Goal: Information Seeking & Learning: Learn about a topic

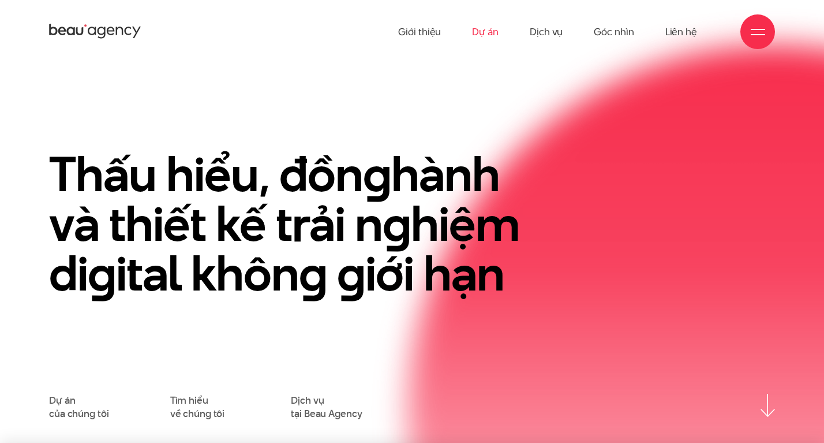
click at [496, 31] on link "Dự án" at bounding box center [485, 31] width 27 height 63
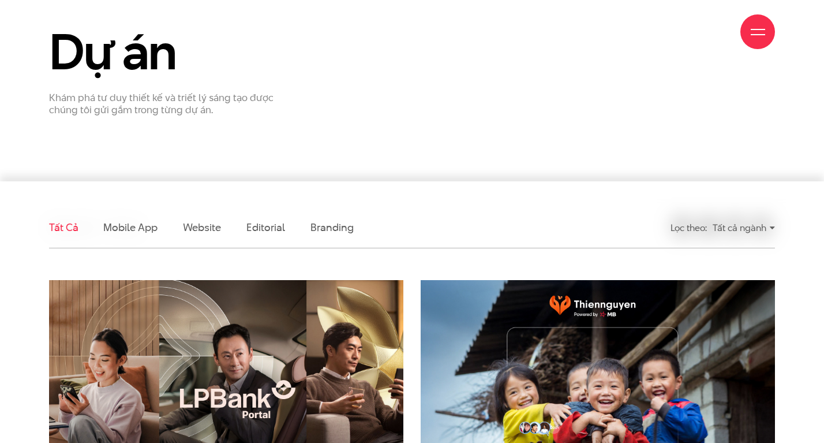
scroll to position [216, 0]
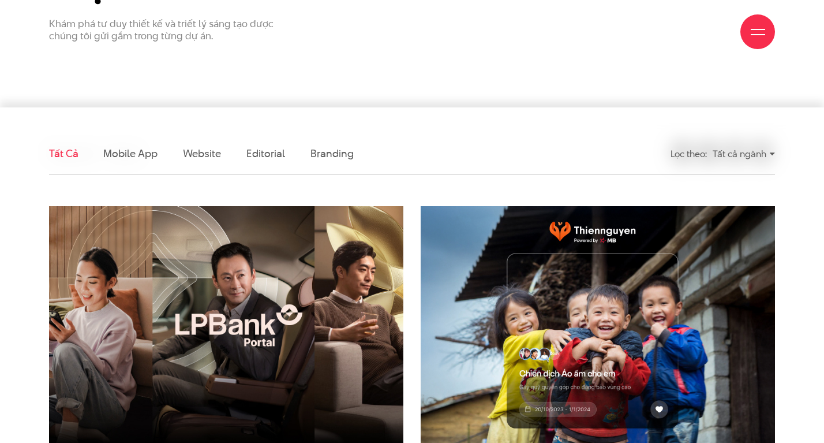
click at [245, 312] on img at bounding box center [226, 324] width 390 height 261
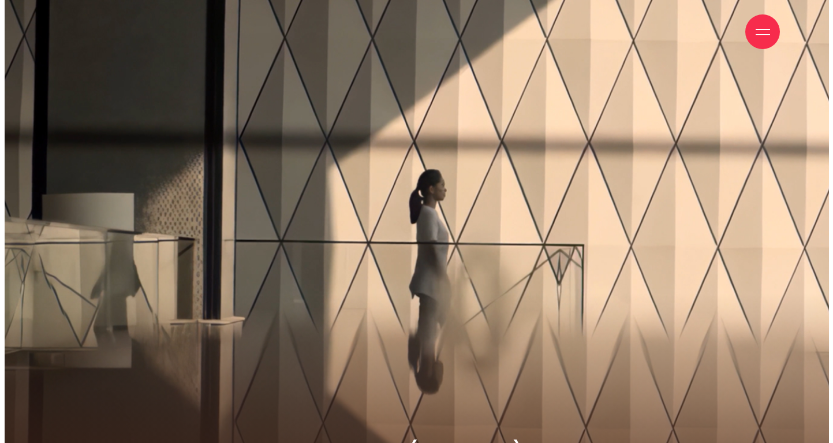
scroll to position [2, 0]
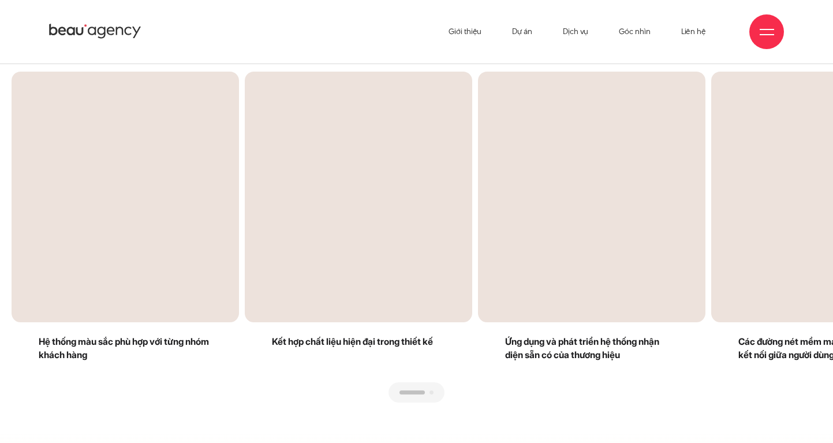
click at [349, 238] on div "Previous slide" at bounding box center [214, 237] width 405 height 331
drag, startPoint x: 409, startPoint y: 234, endPoint x: 178, endPoint y: 249, distance: 231.9
click at [178, 249] on div "Previous slide" at bounding box center [214, 237] width 405 height 331
drag, startPoint x: 251, startPoint y: 245, endPoint x: 471, endPoint y: 243, distance: 219.9
click at [471, 402] on div at bounding box center [417, 402] width 810 height 0
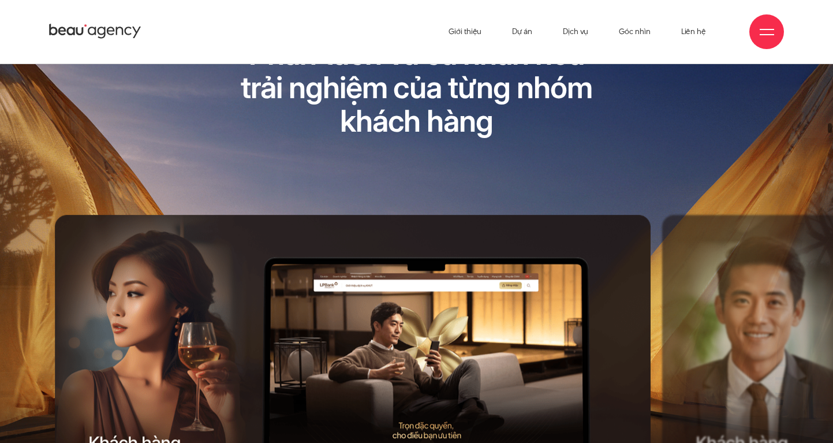
click at [106, 28] on icon at bounding box center [95, 32] width 92 height 18
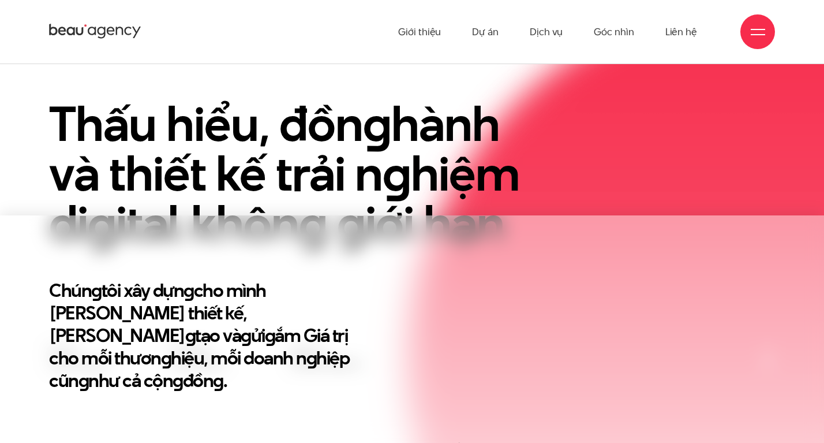
scroll to position [61, 0]
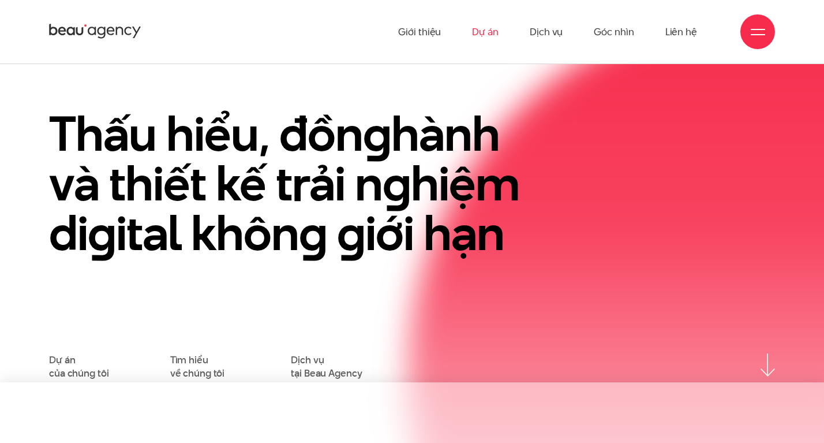
click at [490, 33] on link "Dự án" at bounding box center [485, 31] width 27 height 63
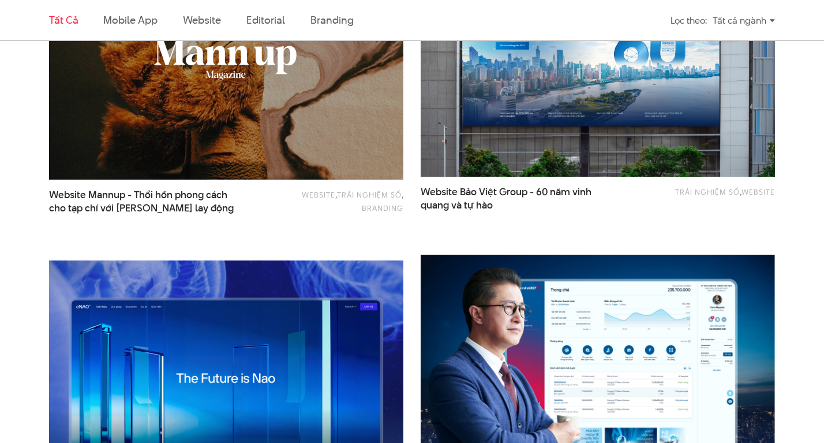
scroll to position [1284, 0]
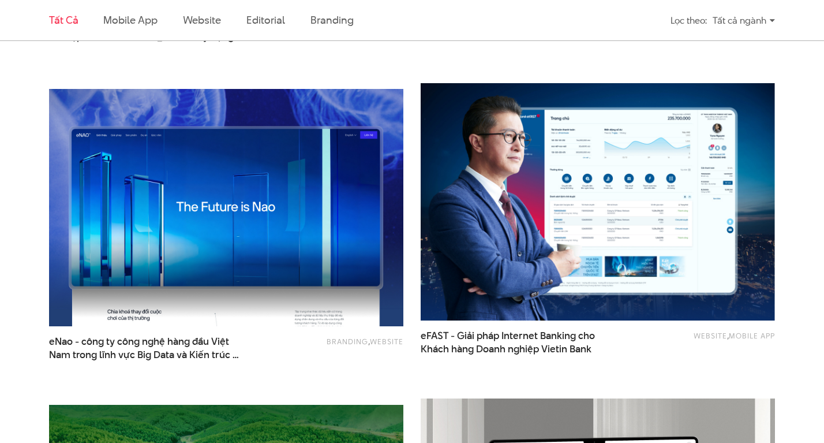
click at [302, 245] on img at bounding box center [226, 207] width 390 height 261
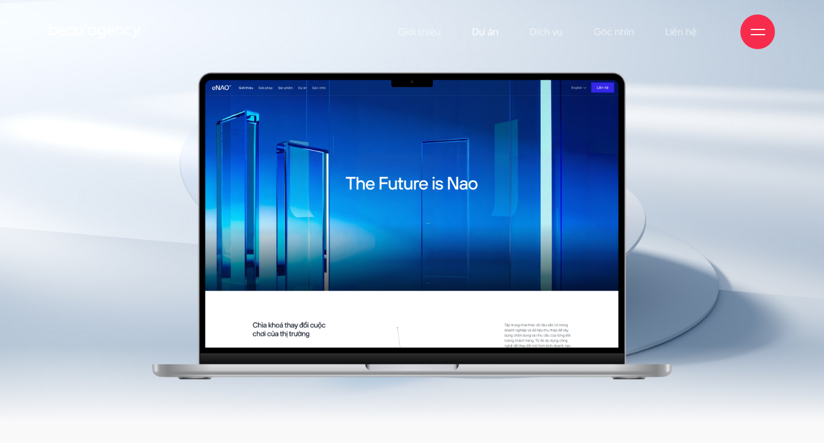
click at [486, 33] on link "Dự án" at bounding box center [485, 31] width 27 height 63
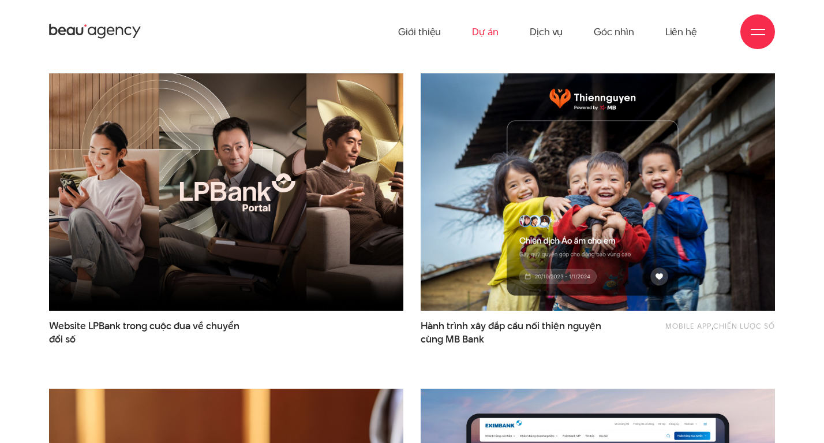
scroll to position [379, 0]
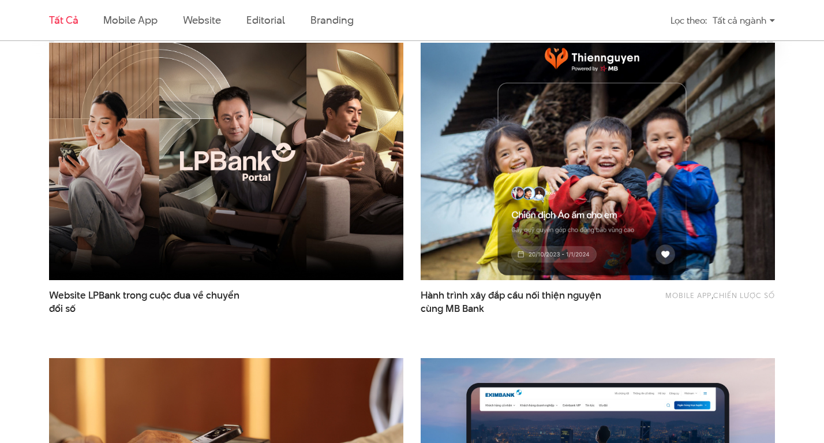
click at [529, 204] on img at bounding box center [598, 161] width 390 height 261
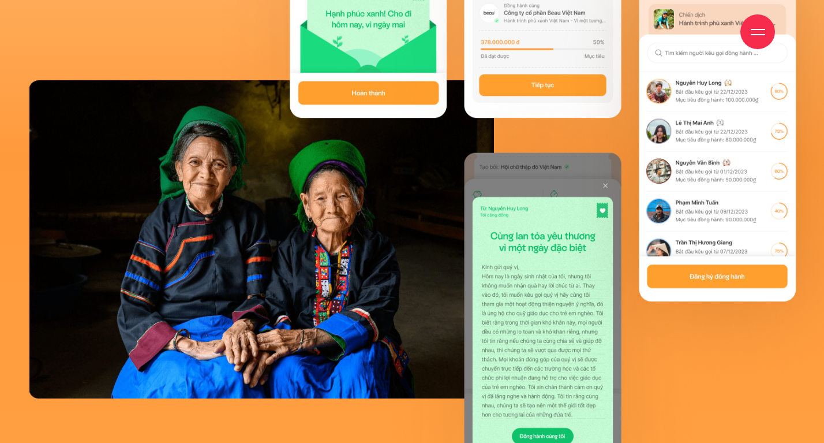
scroll to position [9824, 0]
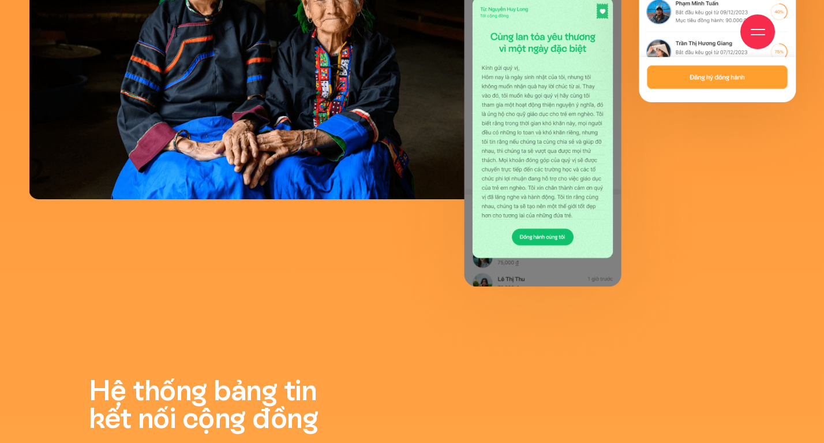
click at [752, 40] on div at bounding box center [757, 31] width 35 height 35
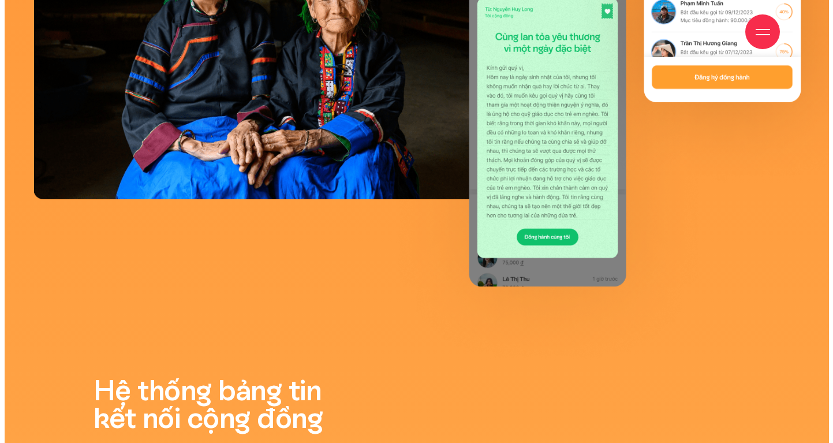
scroll to position [9899, 0]
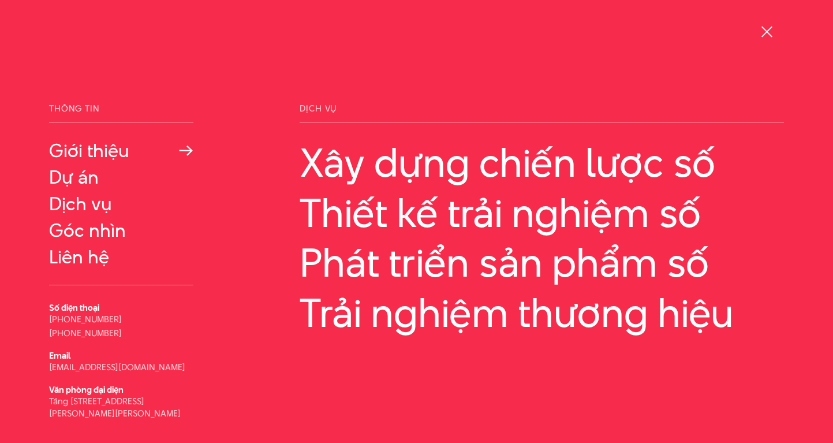
click at [107, 148] on link "Giới thiệu" at bounding box center [121, 150] width 144 height 21
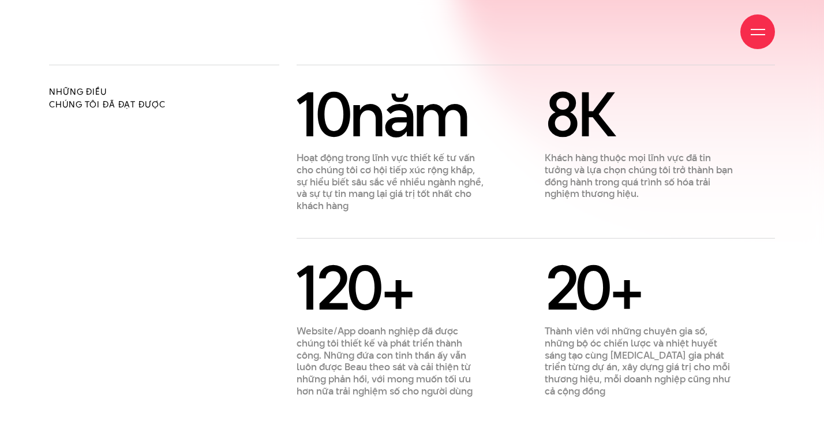
scroll to position [690, 0]
